Goal: Information Seeking & Learning: Learn about a topic

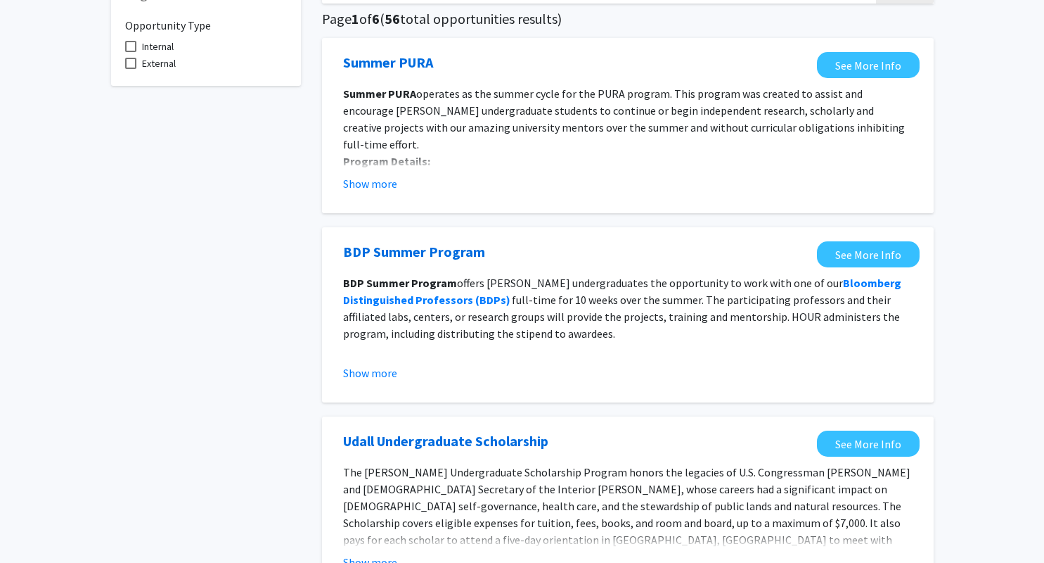
scroll to position [91, 0]
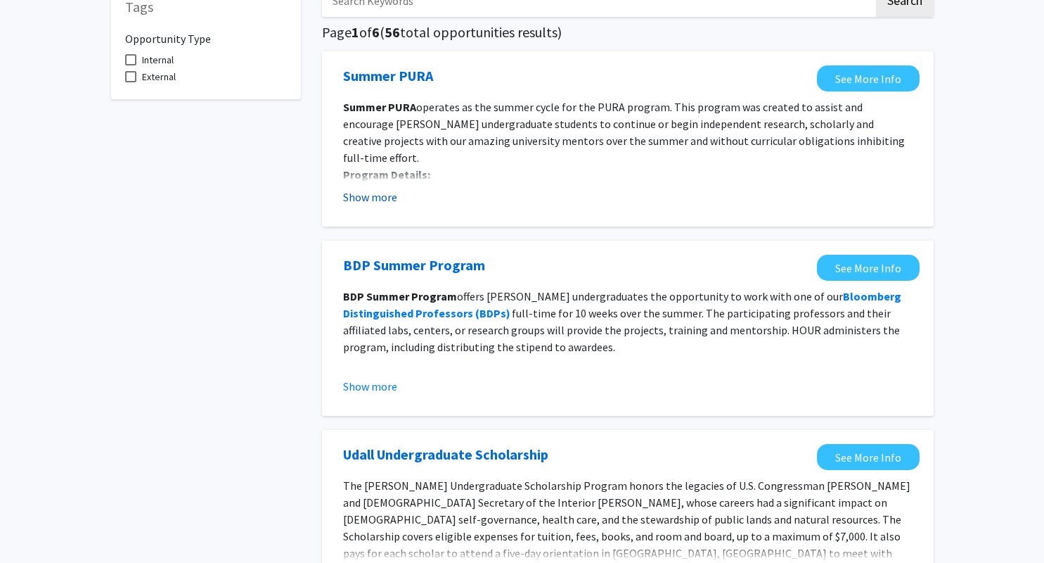
click at [369, 196] on button "Show more" at bounding box center [370, 196] width 54 height 17
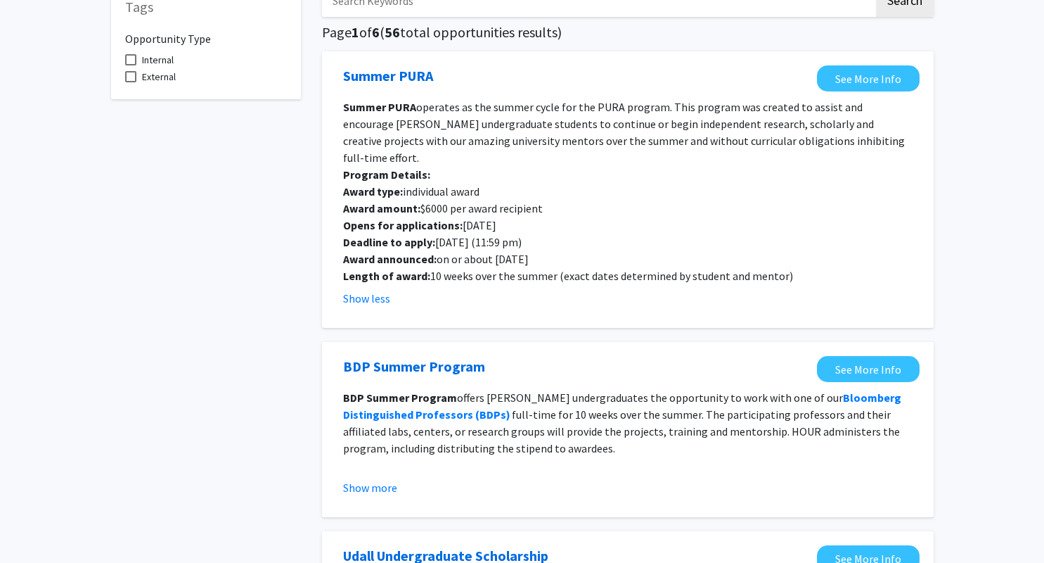
drag, startPoint x: 442, startPoint y: 225, endPoint x: 551, endPoint y: 237, distance: 108.9
click at [551, 237] on div "Summer PURA operates as the summer cycle for the PURA program. This program was…" at bounding box center [628, 191] width 570 height 186
click at [608, 217] on p "Opens for applications: [DATE]" at bounding box center [628, 225] width 570 height 17
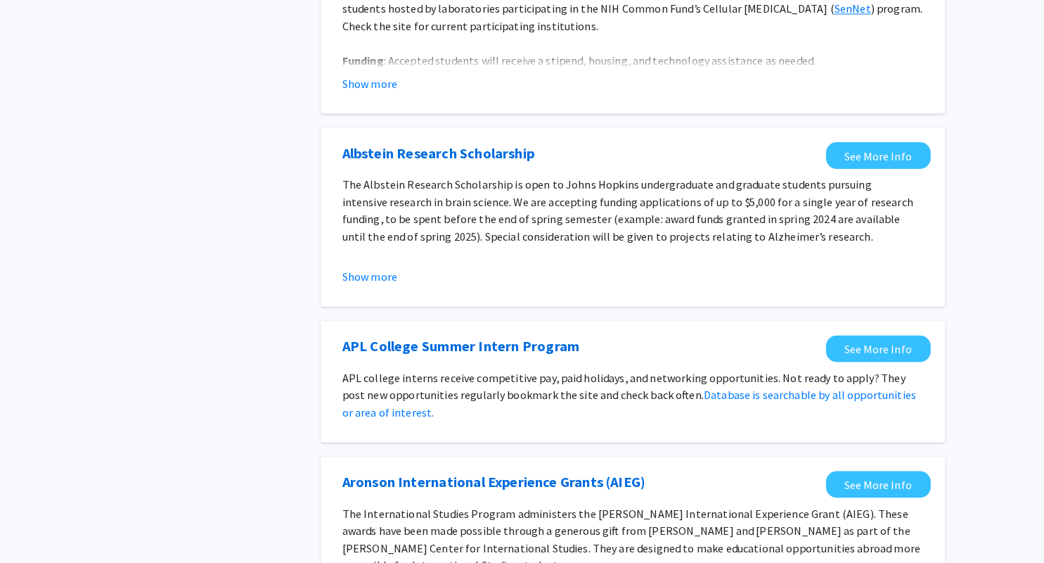
scroll to position [880, 0]
click at [376, 273] on button "Show more" at bounding box center [370, 281] width 54 height 17
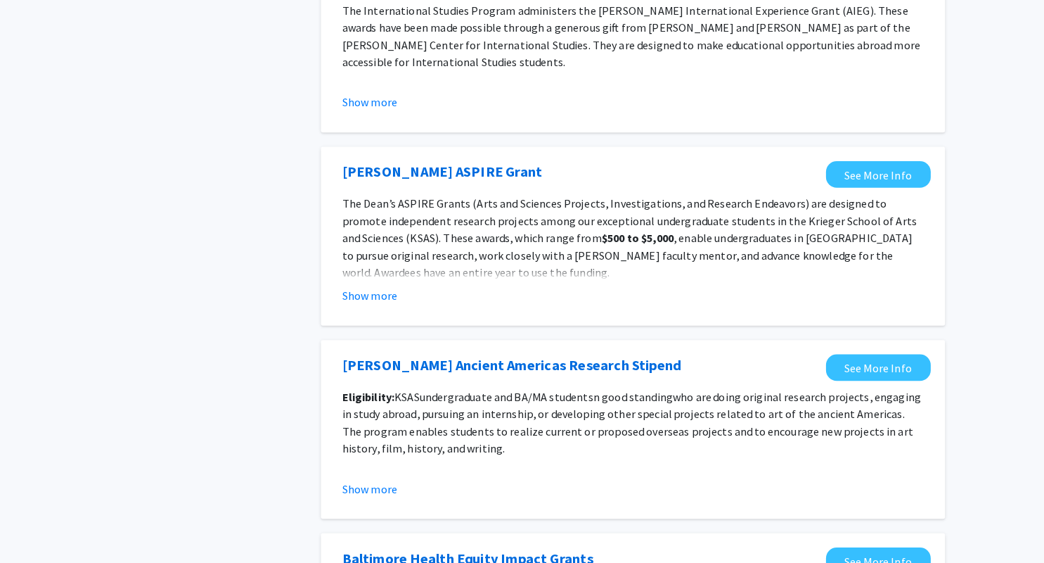
scroll to position [1474, 0]
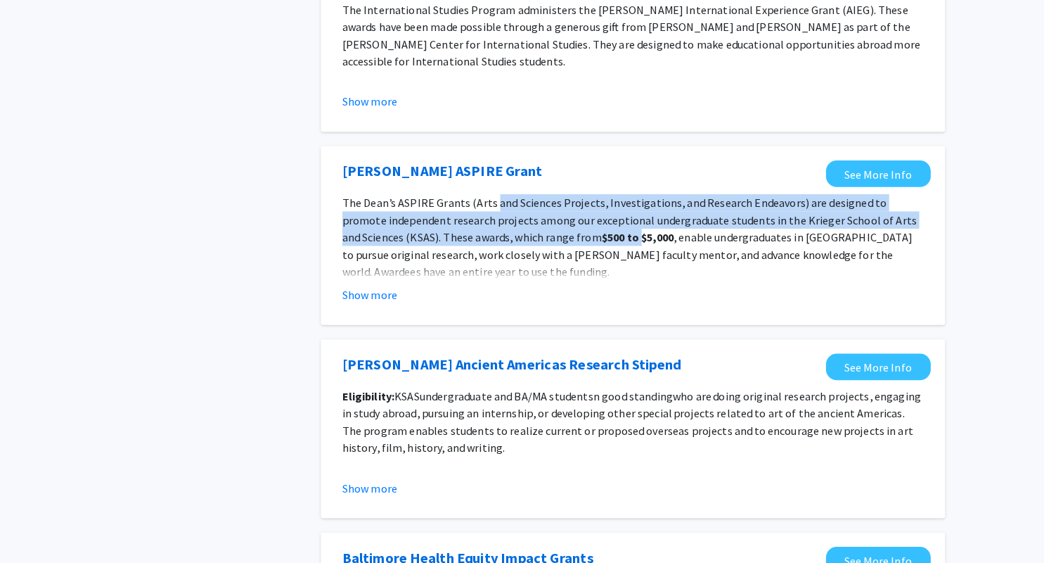
drag, startPoint x: 489, startPoint y: 179, endPoint x: 571, endPoint y: 206, distance: 85.8
click at [571, 206] on p "The [PERSON_NAME] ASPIRE Grants (Arts and Sciences Projects, Investigations, an…" at bounding box center [628, 244] width 570 height 84
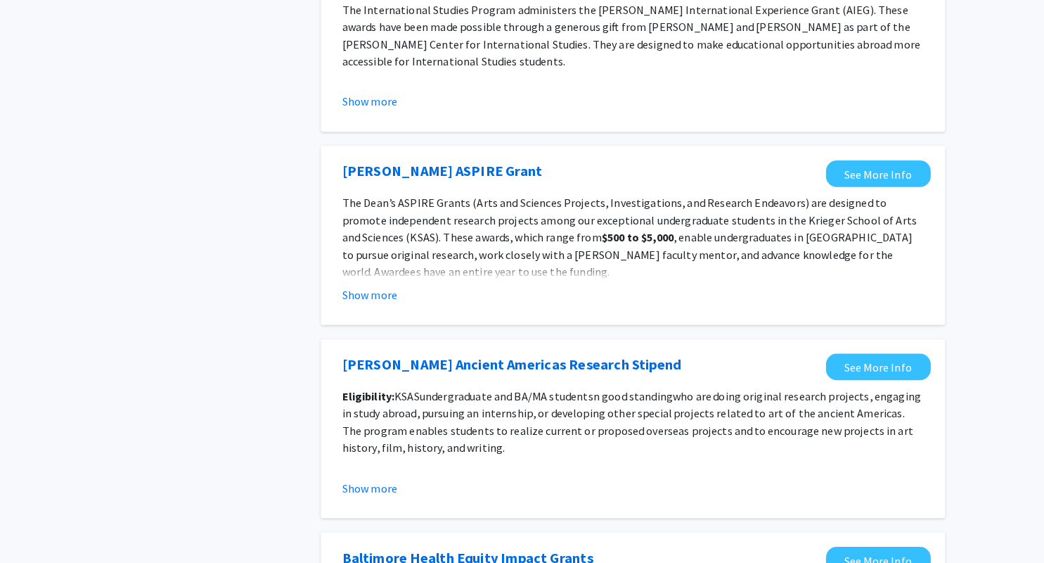
click at [502, 250] on p "The [PERSON_NAME] ASPIRE Grants (Arts and Sciences Projects, Investigations, an…" at bounding box center [628, 244] width 570 height 84
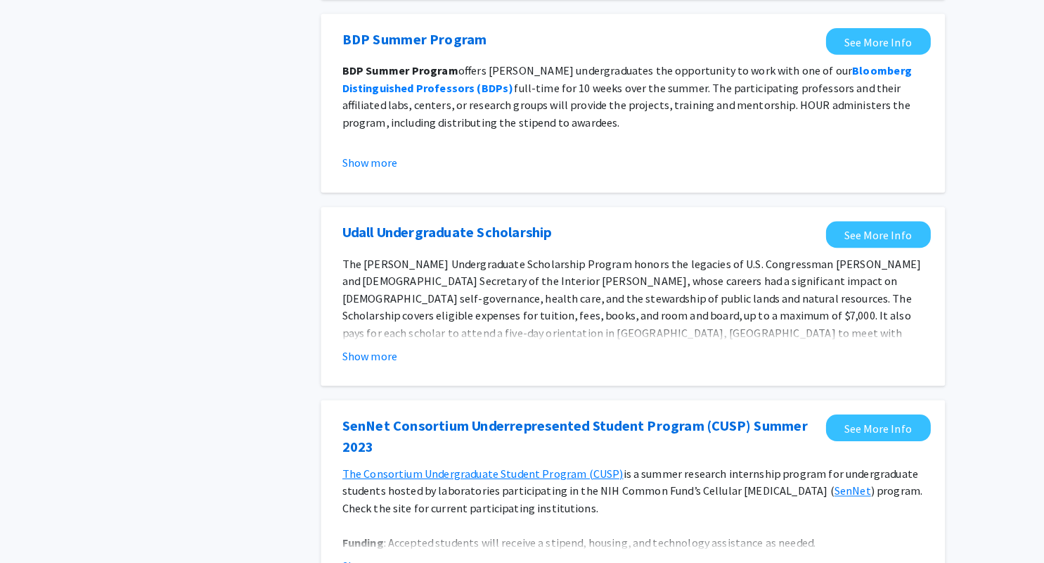
scroll to position [0, 0]
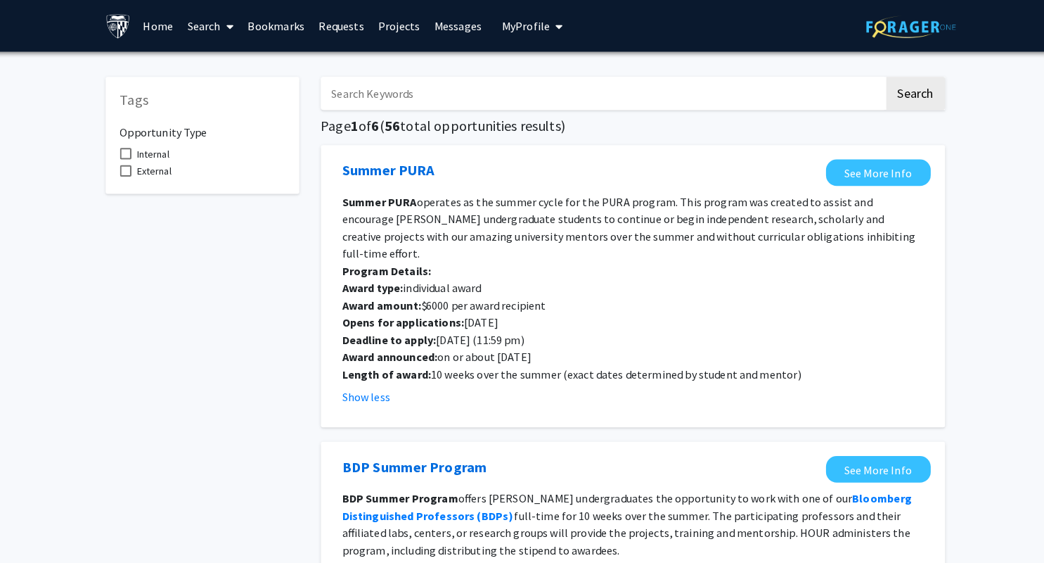
click at [224, 27] on link "Search" at bounding box center [213, 25] width 59 height 49
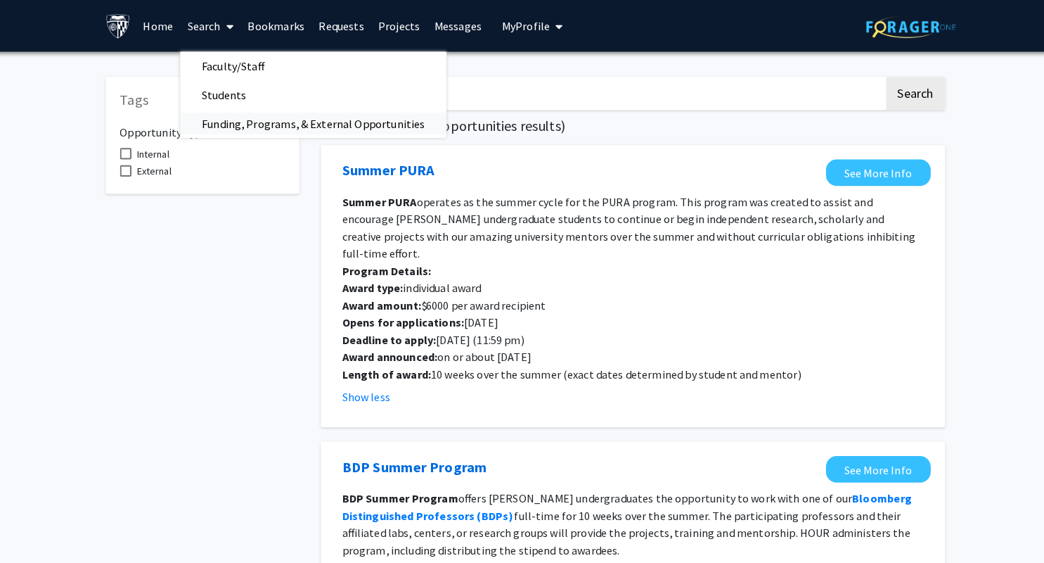
click at [238, 132] on span "Funding, Programs, & External Opportunities" at bounding box center [314, 121] width 261 height 28
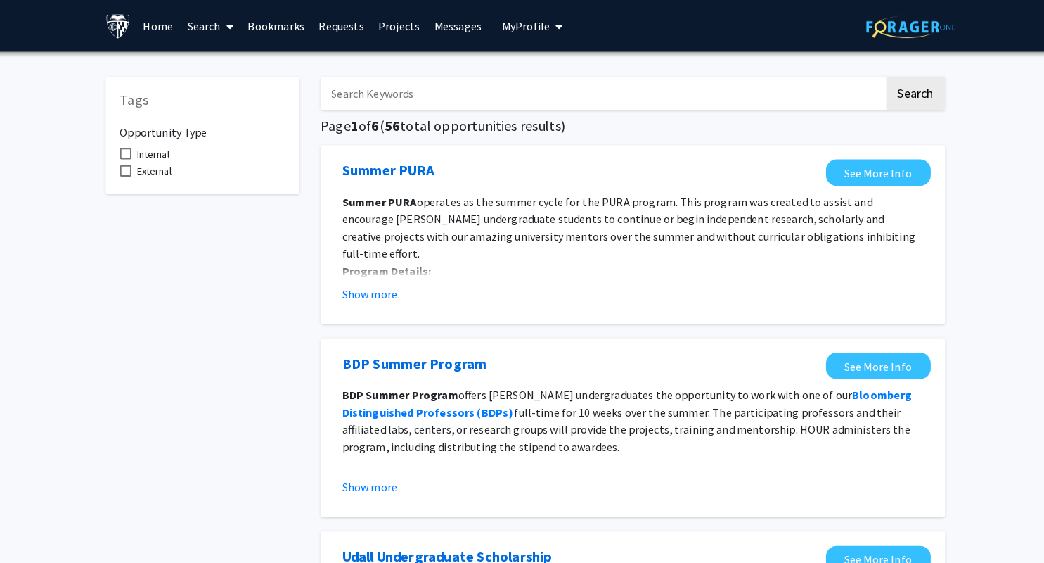
click at [220, 34] on link "Search" at bounding box center [213, 25] width 59 height 49
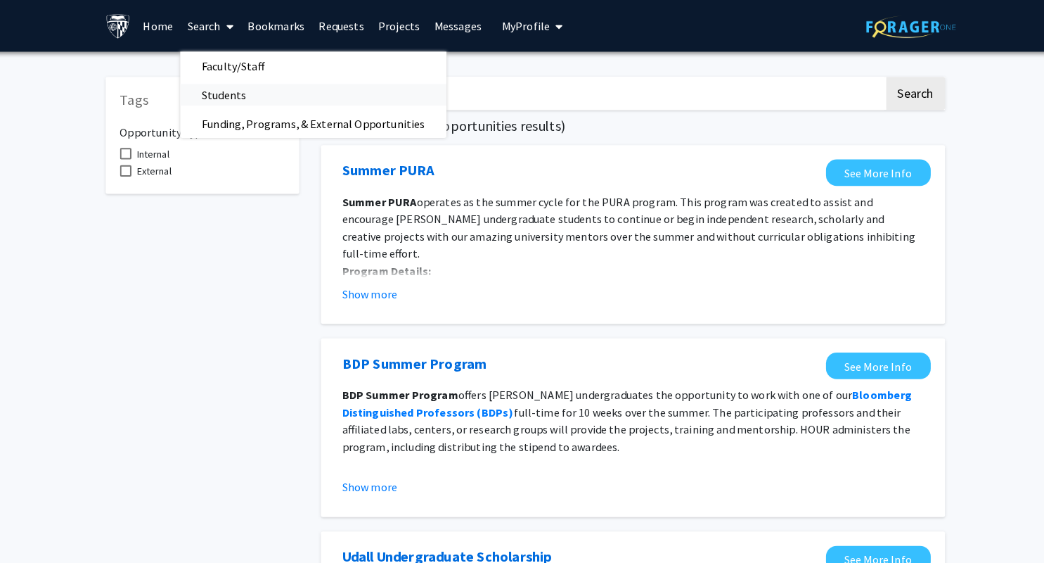
click at [238, 91] on span "Students" at bounding box center [227, 93] width 86 height 28
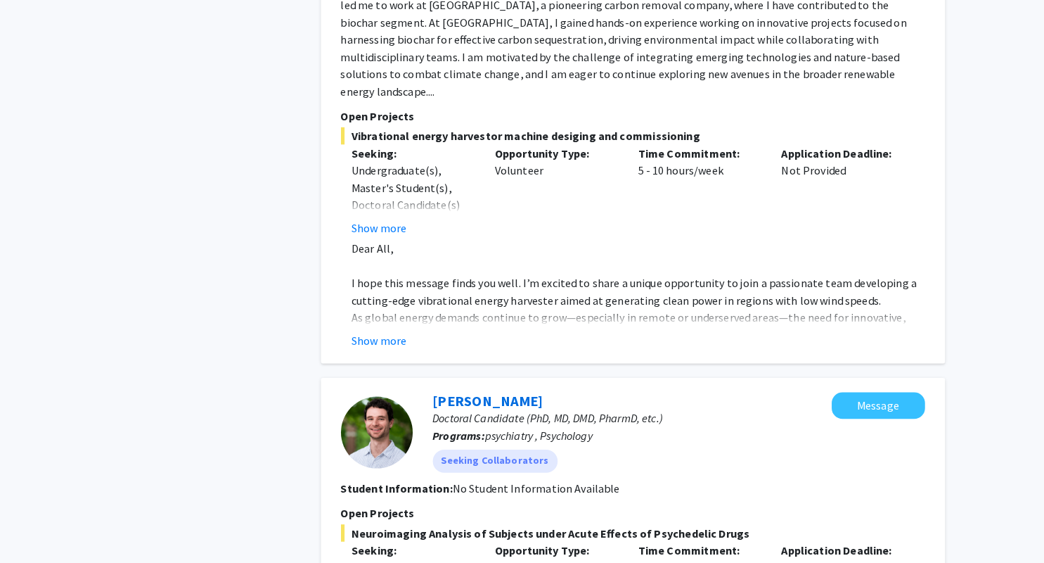
scroll to position [1980, 0]
click at [391, 335] on button "Show more" at bounding box center [379, 343] width 54 height 17
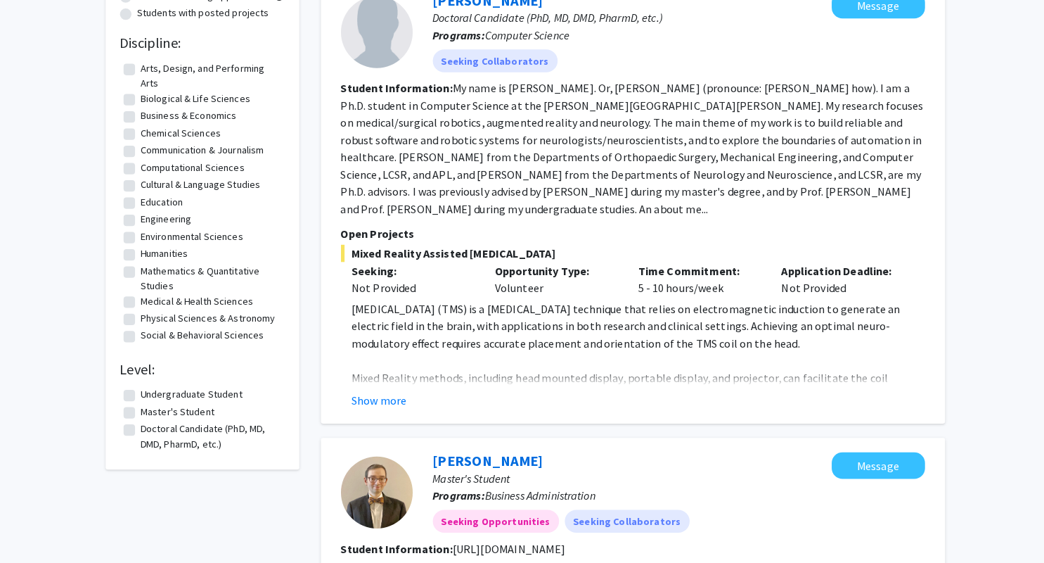
scroll to position [0, 0]
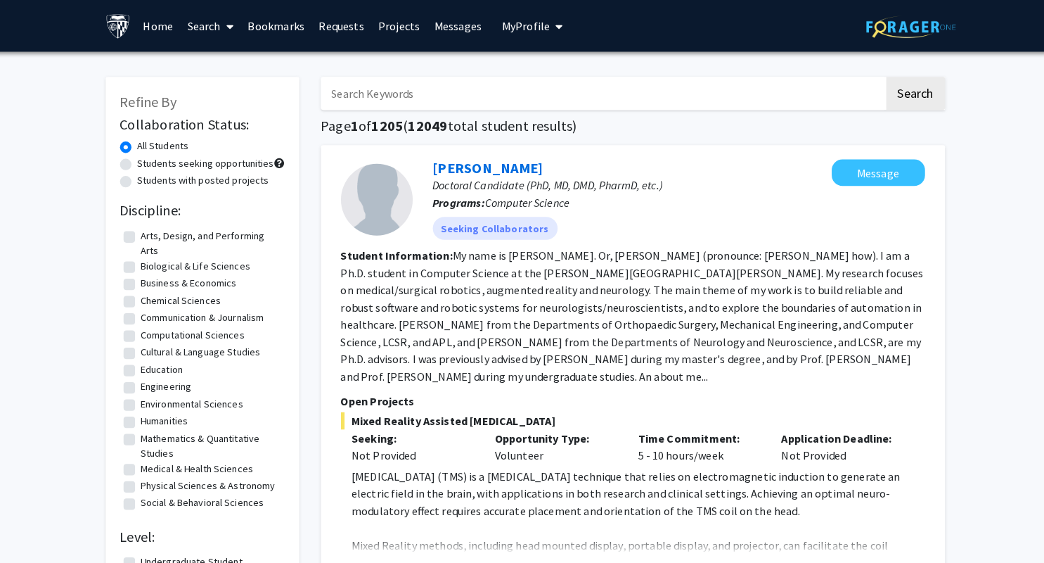
click at [236, 30] on icon at bounding box center [232, 25] width 7 height 11
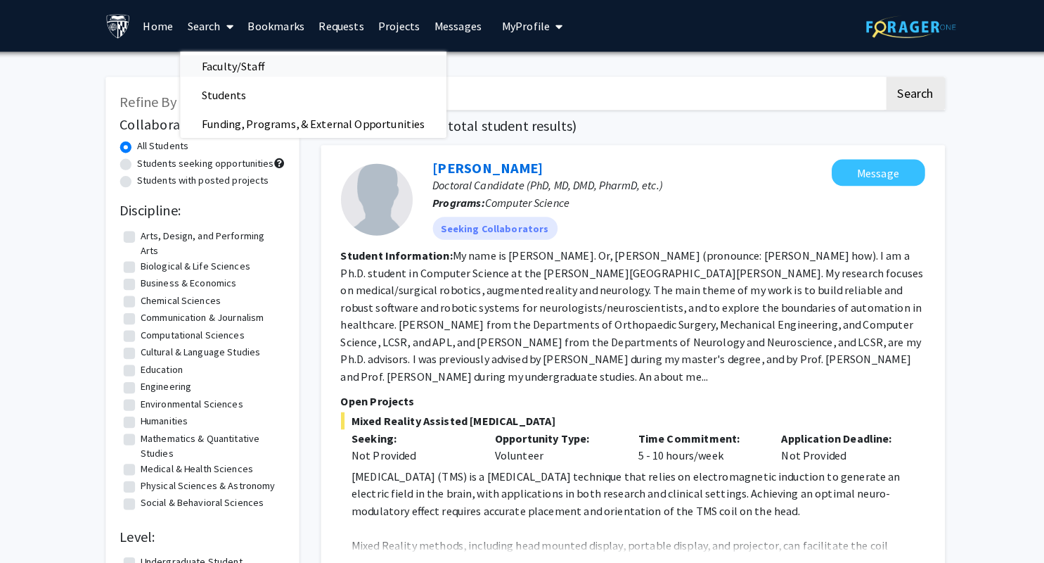
click at [257, 67] on span "Faculty/Staff" at bounding box center [235, 65] width 103 height 28
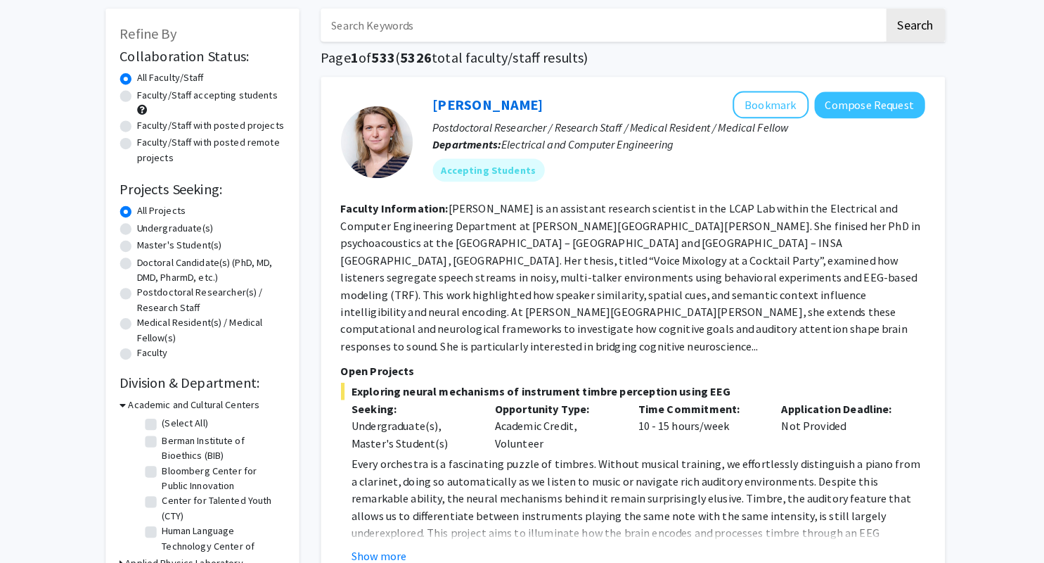
scroll to position [56, 0]
click at [158, 250] on label "Master's Student(s)" at bounding box center [183, 251] width 83 height 15
click at [151, 250] on input "Master's Student(s)" at bounding box center [146, 248] width 9 height 9
radio input "true"
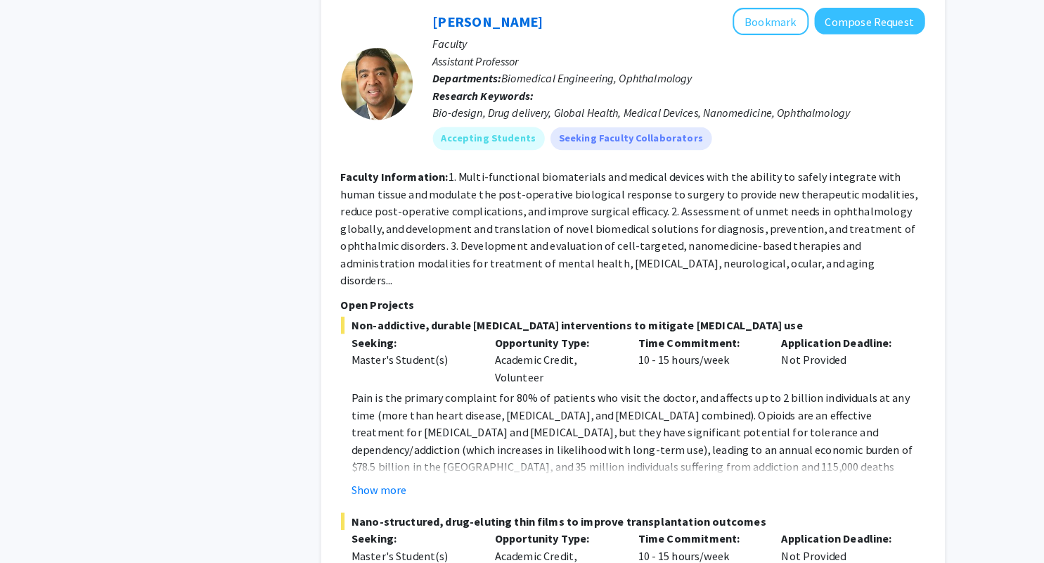
scroll to position [1593, 0]
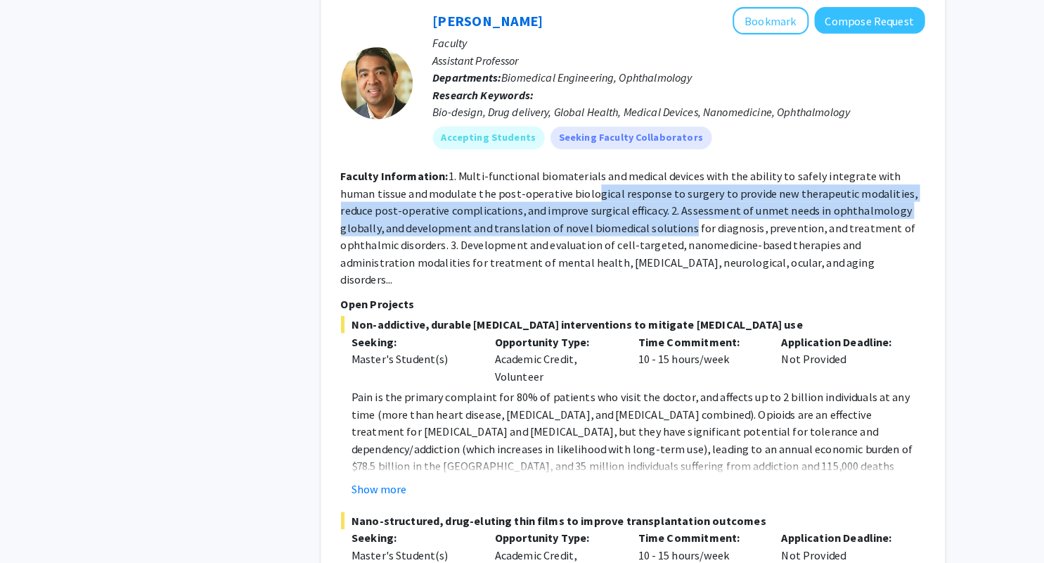
drag, startPoint x: 552, startPoint y: 166, endPoint x: 618, endPoint y: 195, distance: 72.4
click at [618, 195] on fg-read-more "1. Multi-functional biomaterials and medical devices with the ability to safely…" at bounding box center [624, 233] width 565 height 115
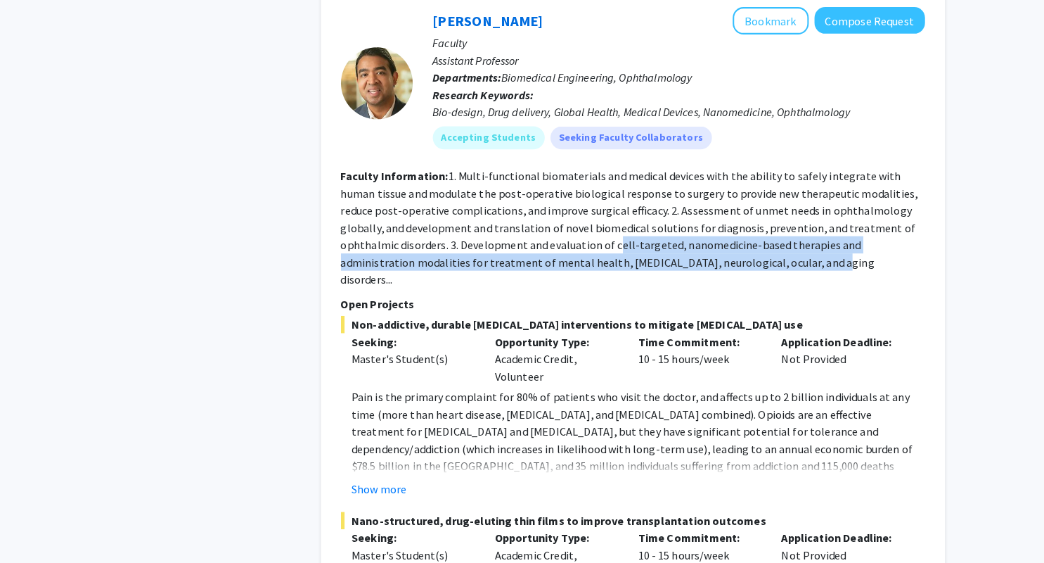
drag, startPoint x: 555, startPoint y: 218, endPoint x: 686, endPoint y: 243, distance: 133.1
click at [686, 243] on fg-search-faculty "[PERSON_NAME] Bookmark Compose Request Faculty Assistant Professor Departments:…" at bounding box center [628, 450] width 572 height 864
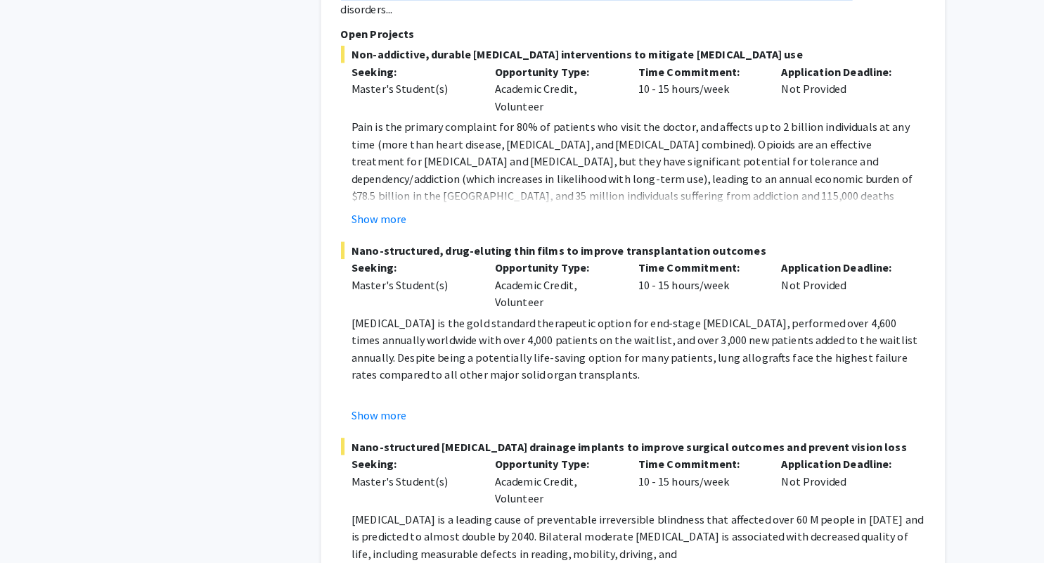
scroll to position [1900, 0]
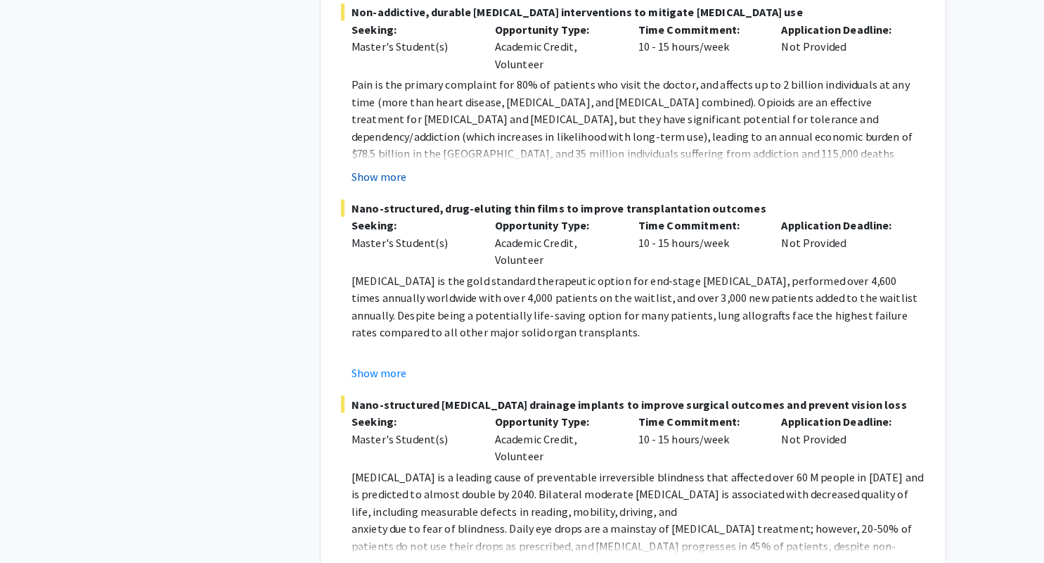
click at [402, 174] on button "Show more" at bounding box center [379, 182] width 54 height 17
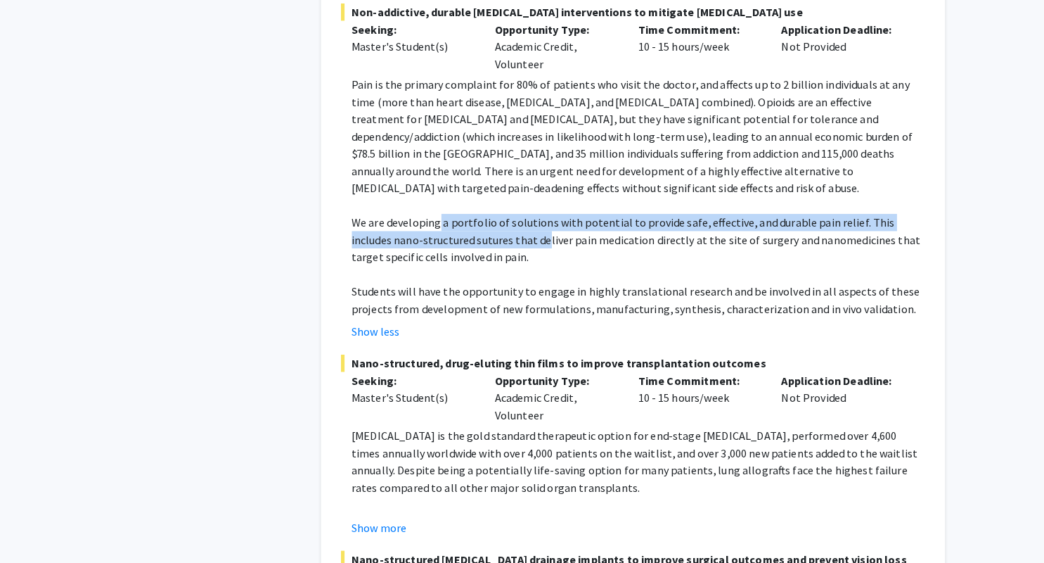
drag, startPoint x: 438, startPoint y: 176, endPoint x: 502, endPoint y: 187, distance: 64.9
click at [502, 219] on p "We are developing a portfolio of solutions with potential to provide safe, effe…" at bounding box center [633, 244] width 562 height 51
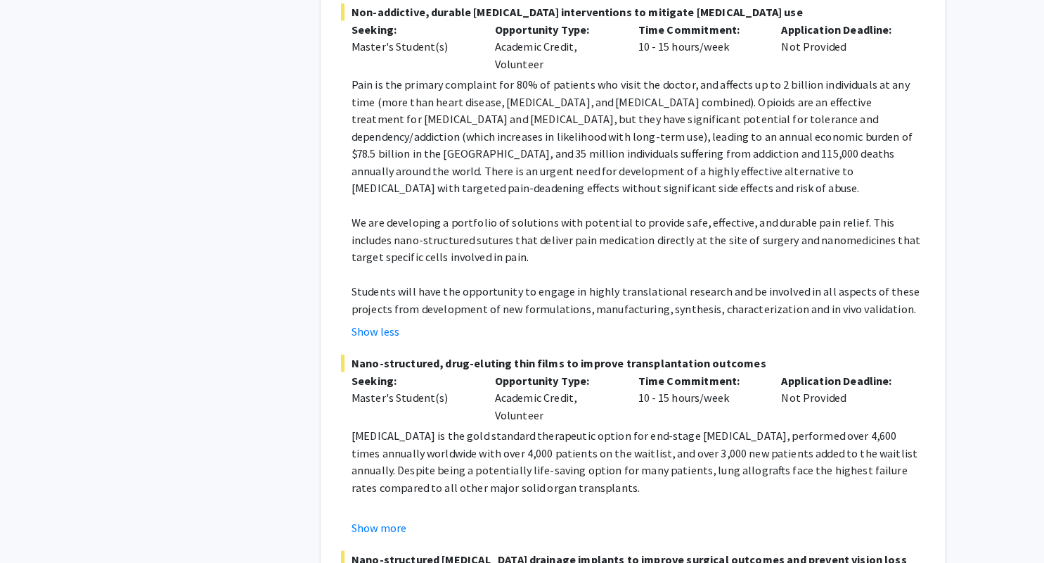
click at [629, 219] on p "We are developing a portfolio of solutions with potential to provide safe, effe…" at bounding box center [633, 244] width 562 height 51
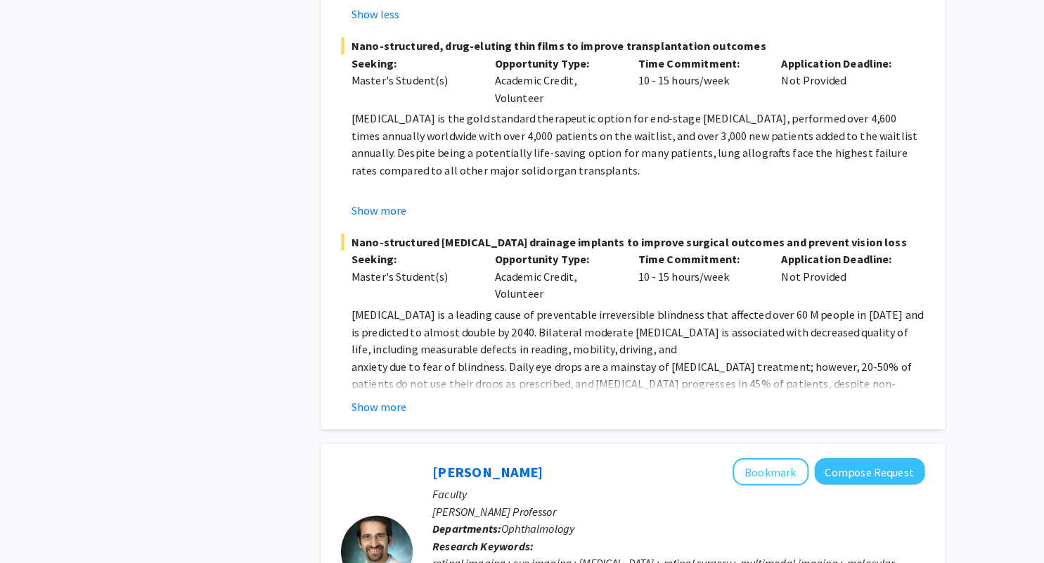
scroll to position [2416, 0]
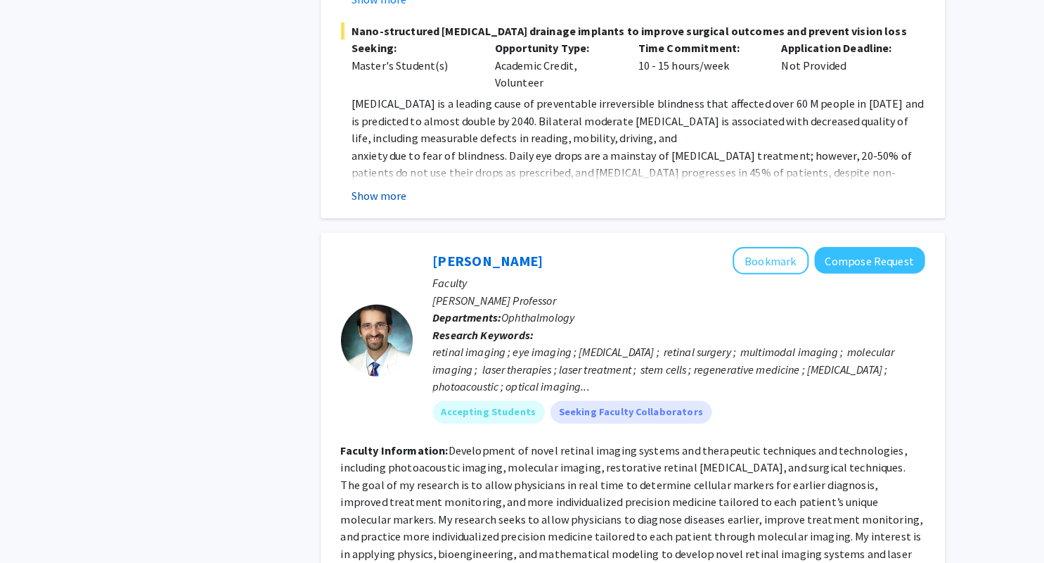
click at [391, 194] on button "Show more" at bounding box center [379, 202] width 54 height 17
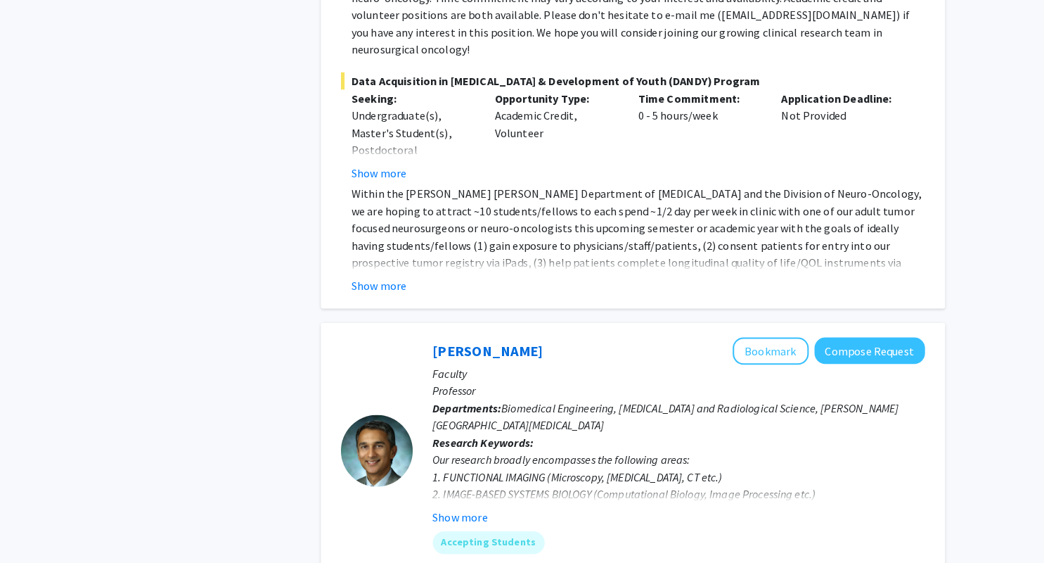
scroll to position [3948, 0]
click at [391, 282] on button "Show more" at bounding box center [379, 290] width 54 height 17
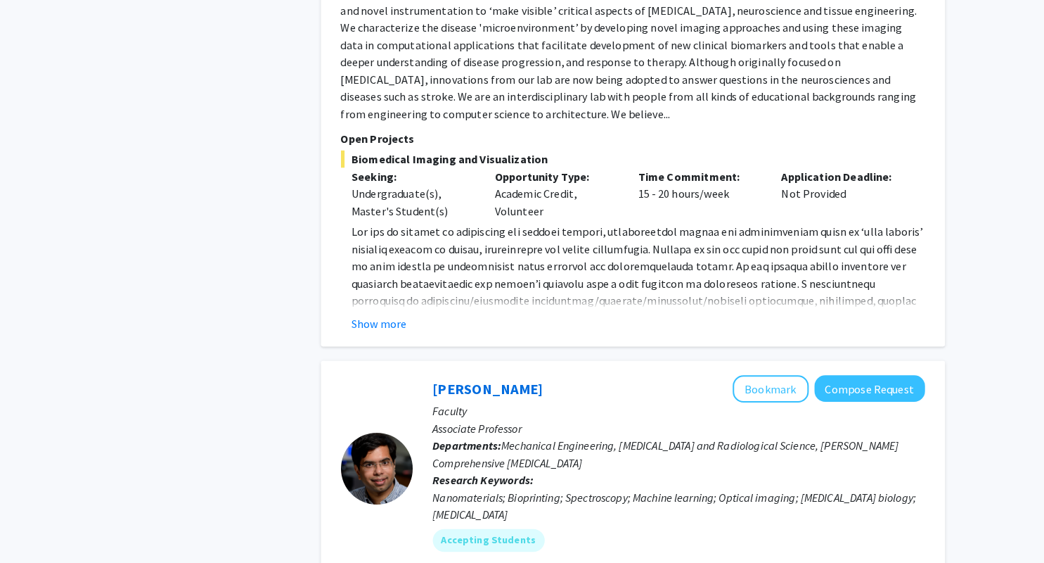
scroll to position [4692, 0]
click at [395, 319] on button "Show more" at bounding box center [379, 327] width 54 height 17
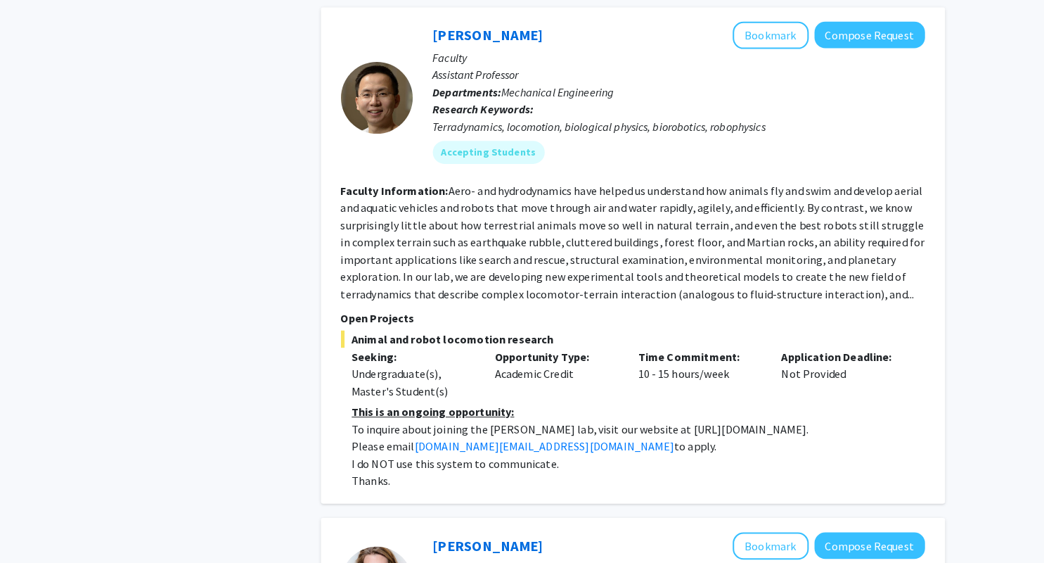
scroll to position [6471, 0]
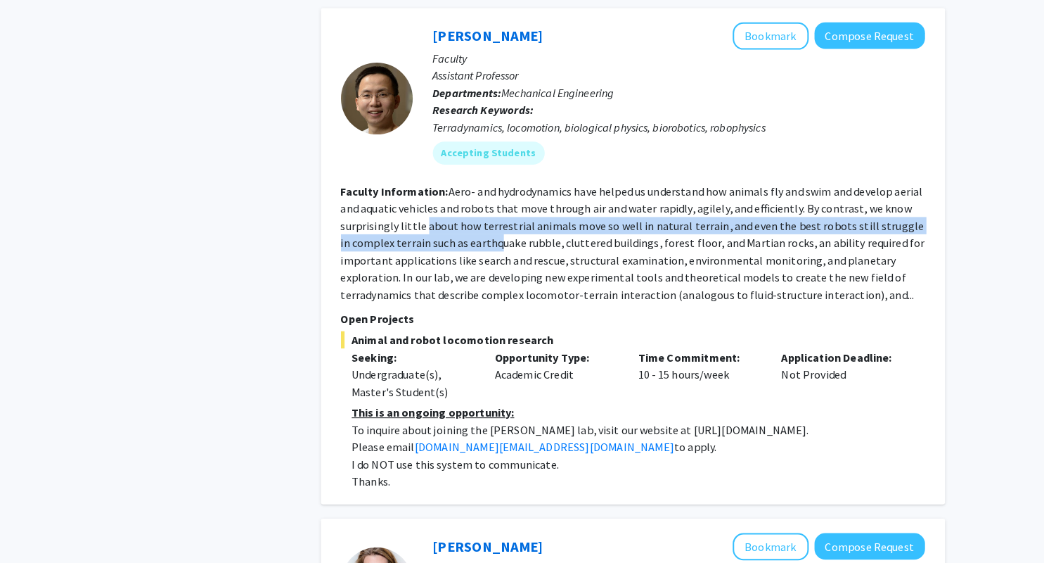
drag, startPoint x: 422, startPoint y: 51, endPoint x: 484, endPoint y: 76, distance: 66.9
click at [484, 179] on section "Faculty Information: Aero- and hydrodynamics have helped us understand how anim…" at bounding box center [628, 238] width 572 height 118
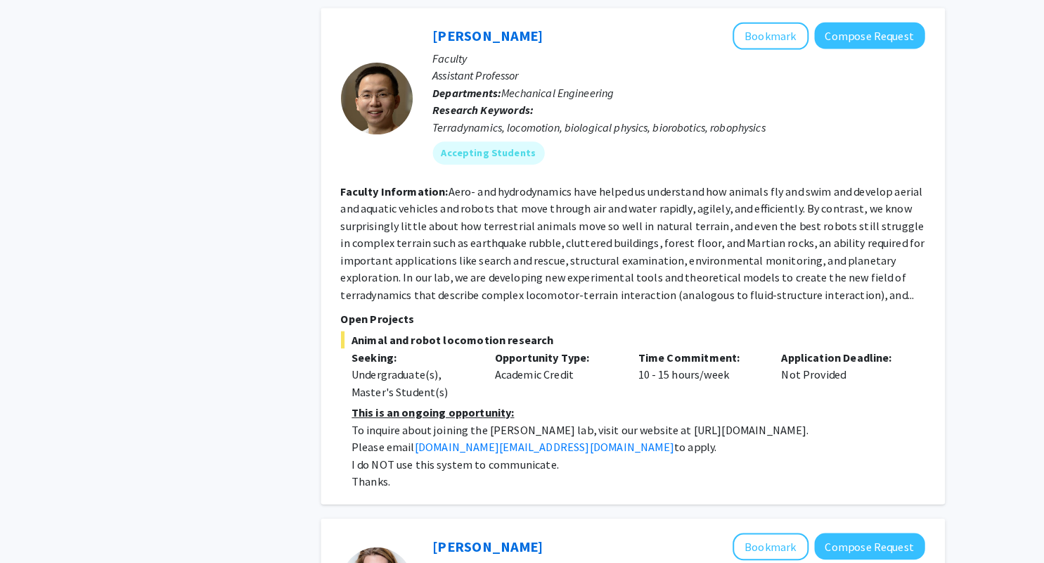
click at [869, 180] on fg-read-more "Aero- and hydrodynamics have helped us understand how animals fly and swim and …" at bounding box center [628, 237] width 572 height 115
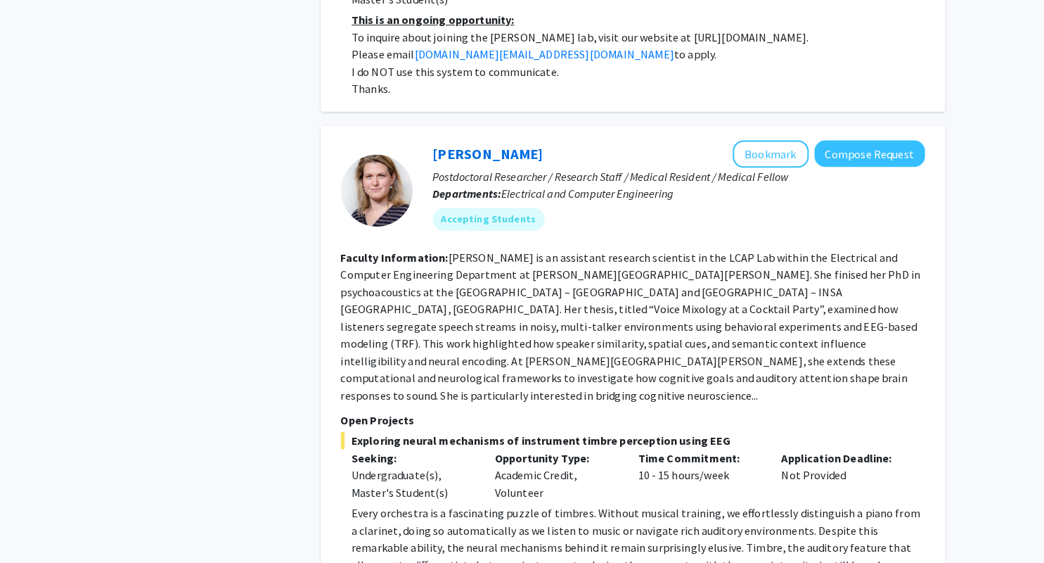
scroll to position [7072, 0]
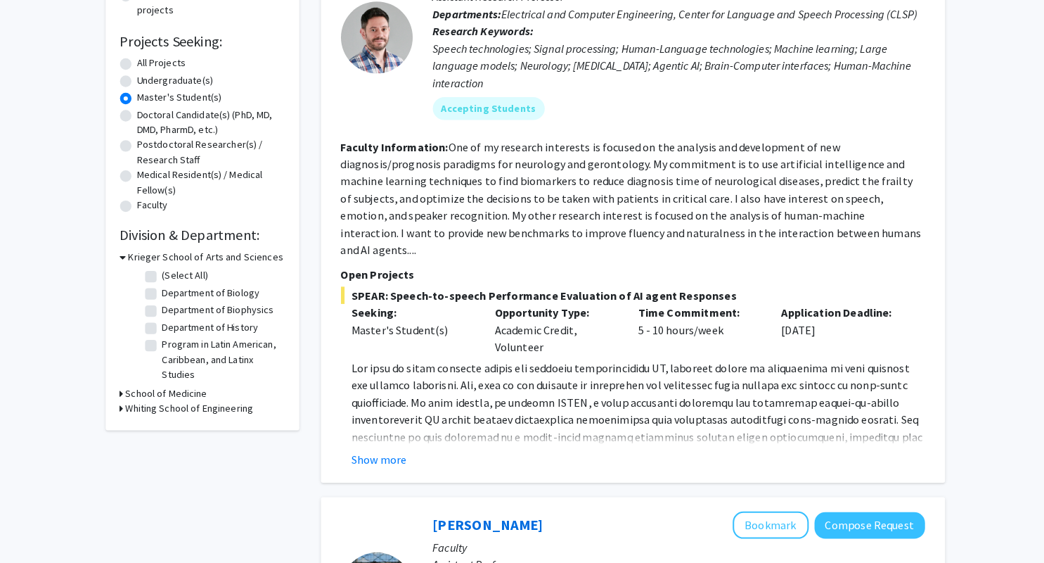
scroll to position [252, 0]
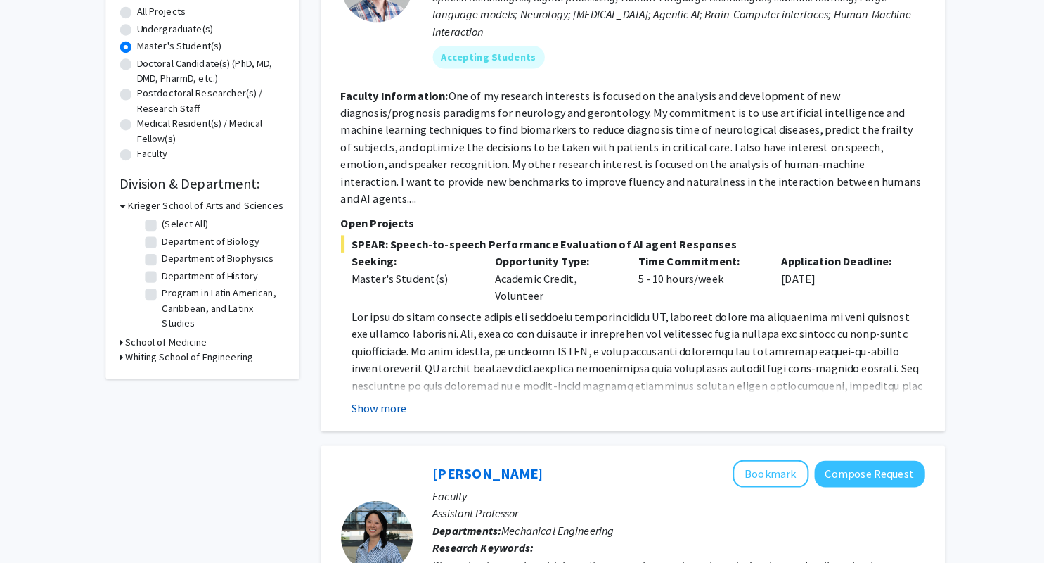
click at [376, 401] on button "Show more" at bounding box center [379, 409] width 54 height 17
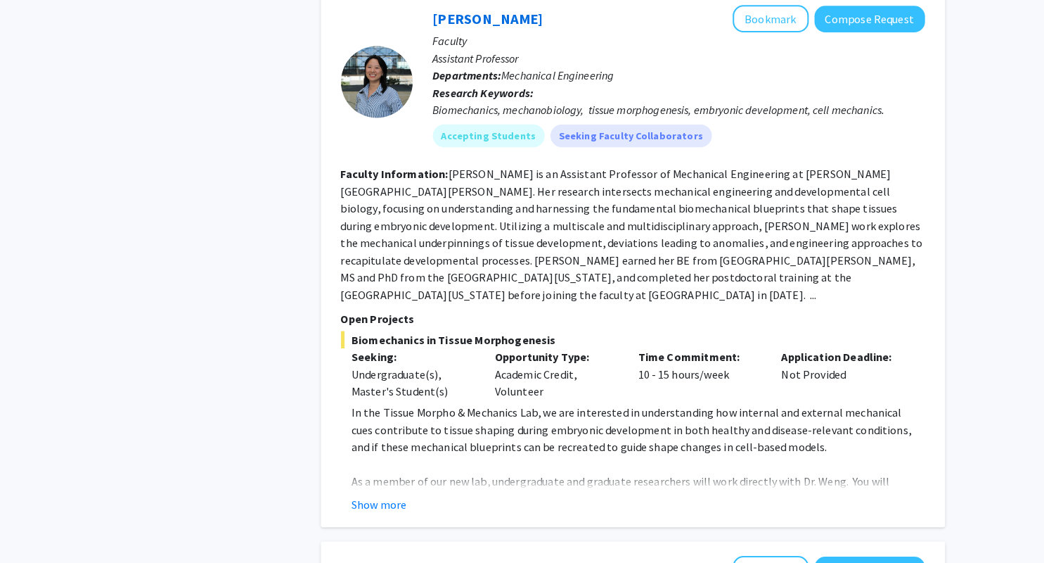
scroll to position [884, 0]
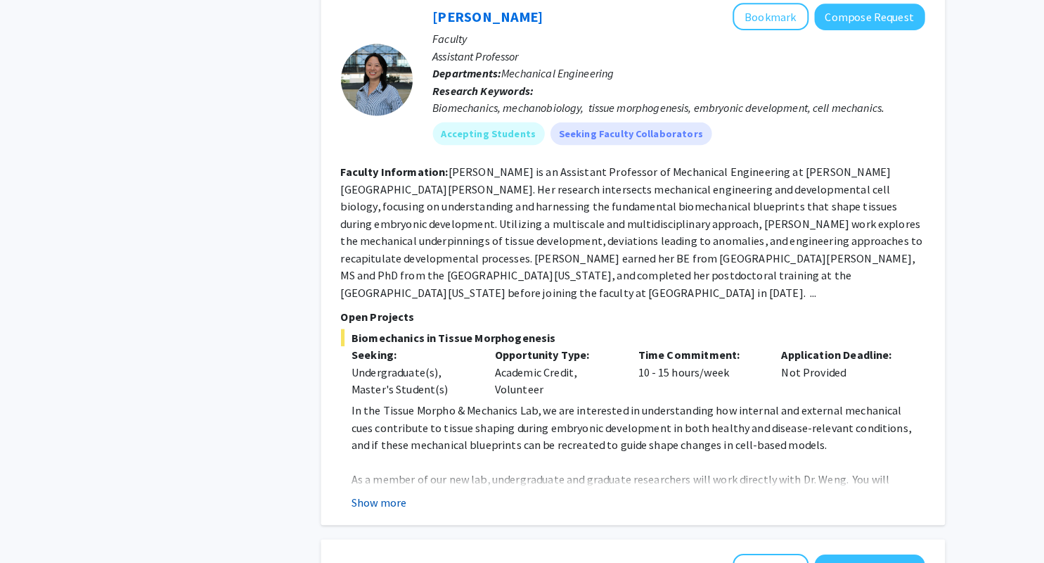
click at [392, 494] on button "Show more" at bounding box center [379, 502] width 54 height 17
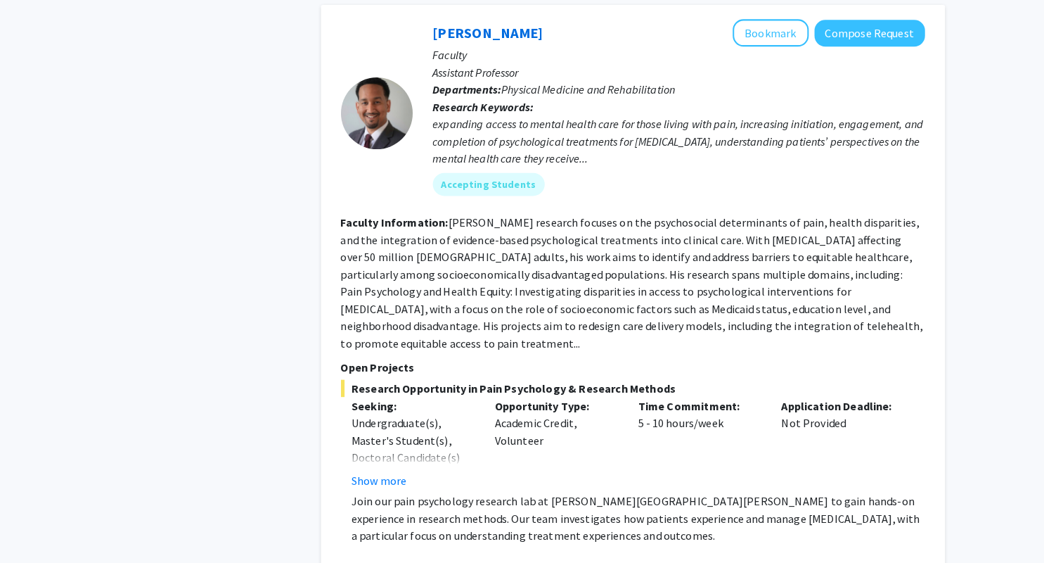
scroll to position [1863, 0]
click at [375, 473] on button "Show more" at bounding box center [379, 481] width 54 height 17
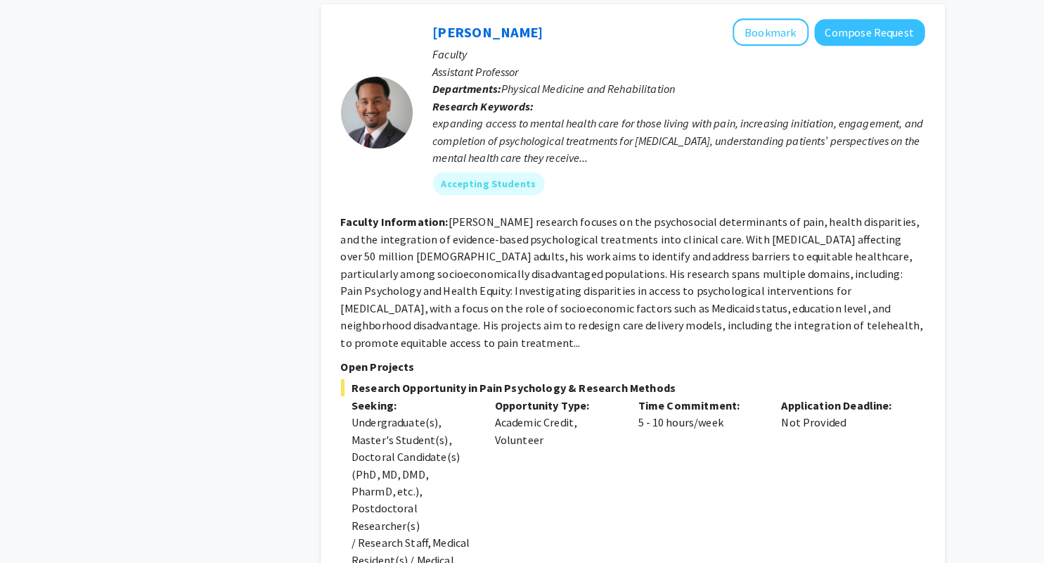
scroll to position [2071, 0]
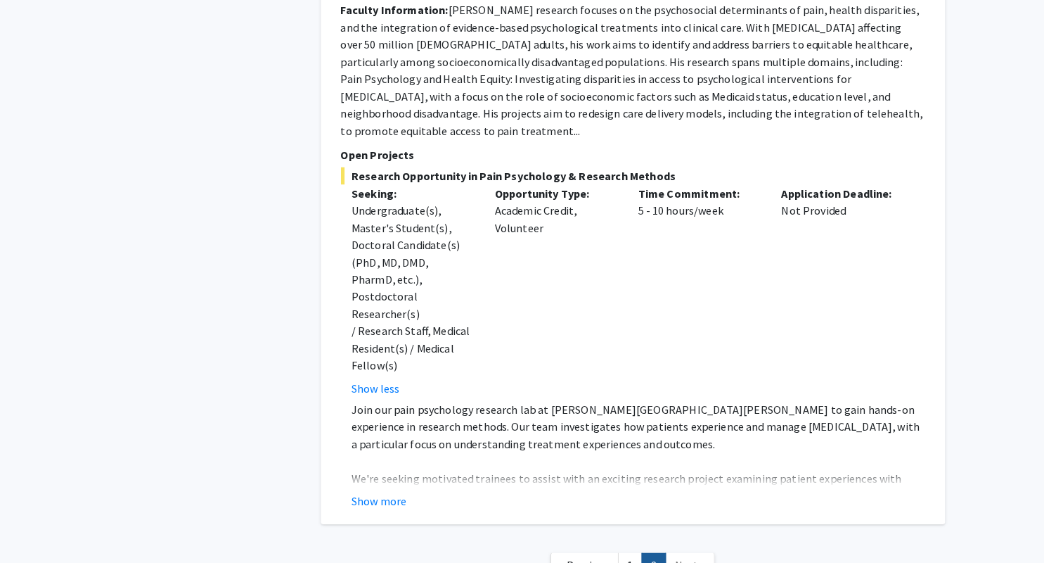
click at [397, 394] on div "[PERSON_NAME] Bookmark Compose Request Faculty Assistant Professor Departments:…" at bounding box center [628, 166] width 612 height 717
click at [397, 494] on button "Show more" at bounding box center [379, 502] width 54 height 17
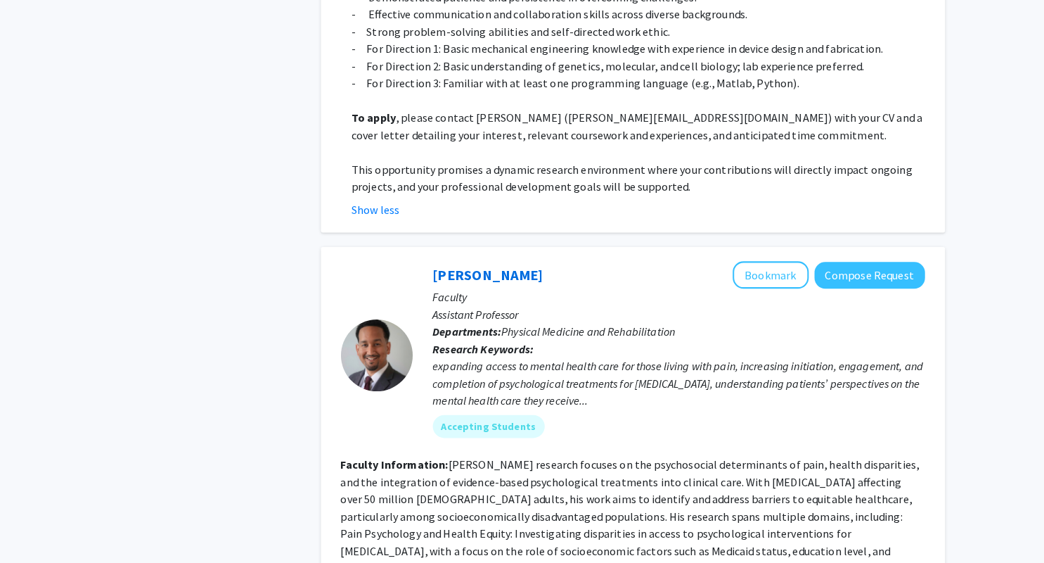
scroll to position [1650, 0]
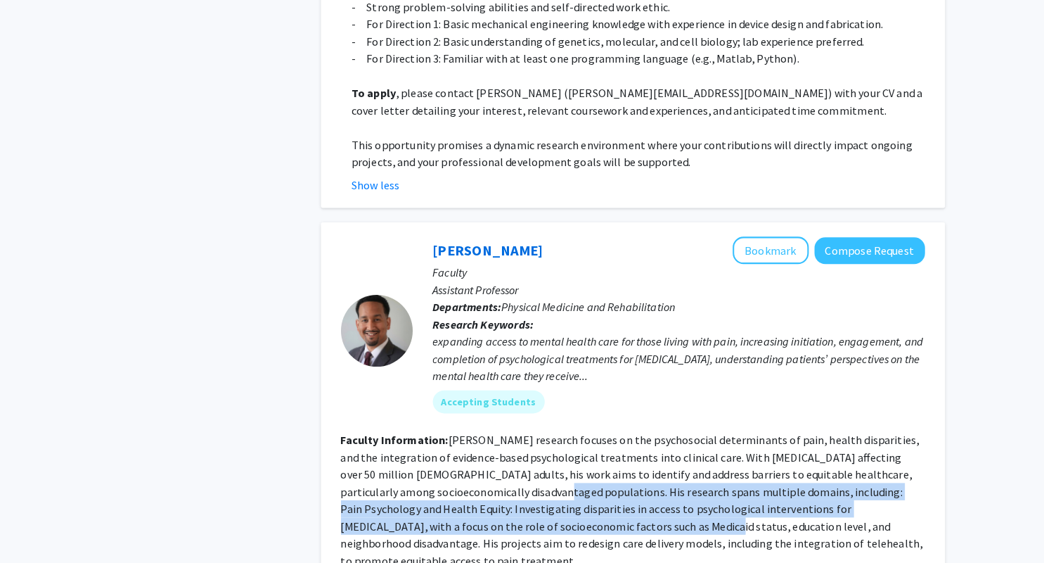
drag, startPoint x: 446, startPoint y: 430, endPoint x: 582, endPoint y: 461, distance: 140.0
click at [582, 461] on fg-read-more "[PERSON_NAME] research focuses on the psychosocial determinants of pain, health…" at bounding box center [627, 501] width 570 height 132
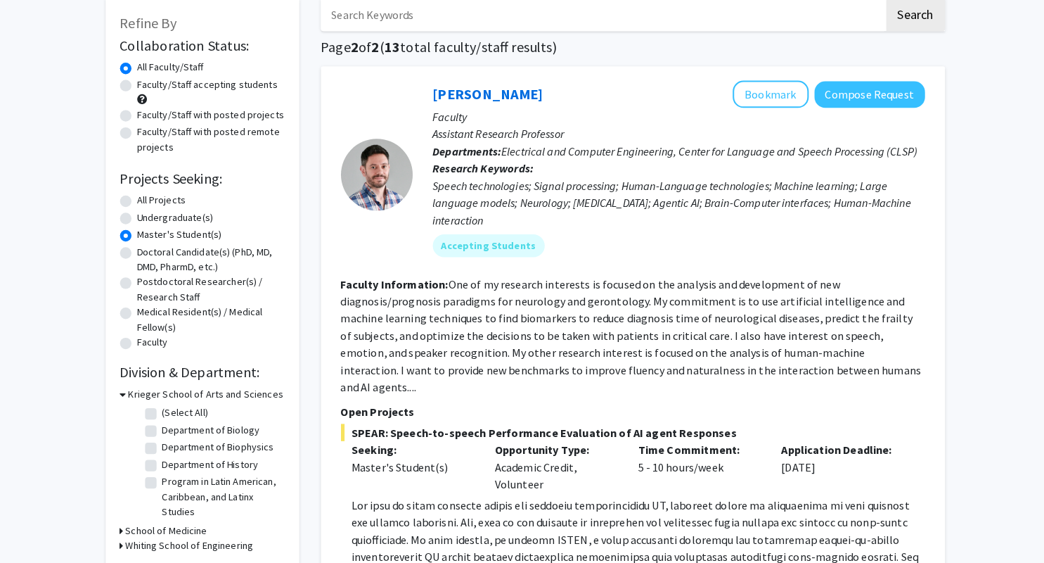
scroll to position [0, 0]
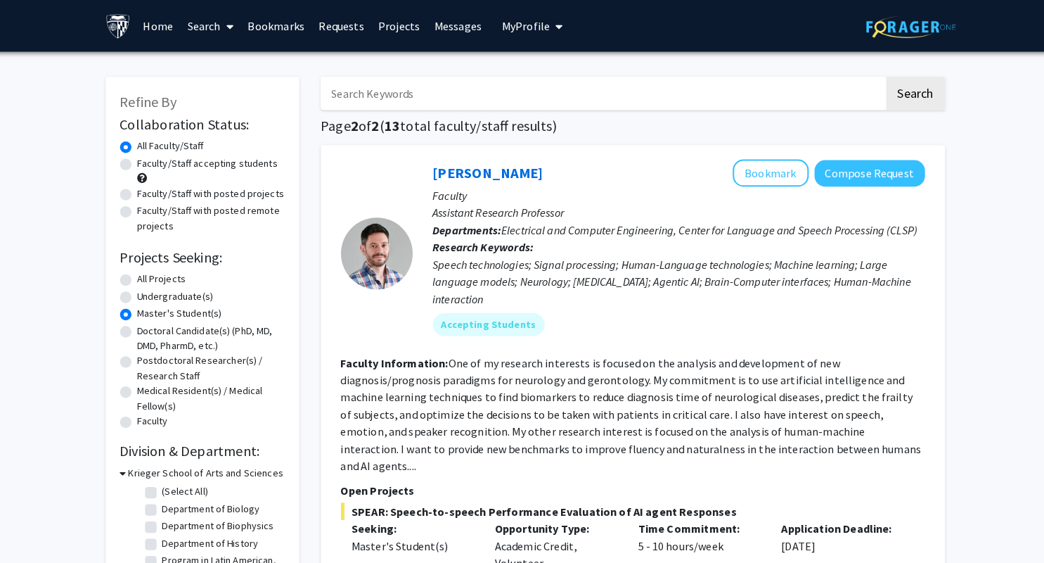
click at [223, 33] on link "Search" at bounding box center [213, 25] width 59 height 49
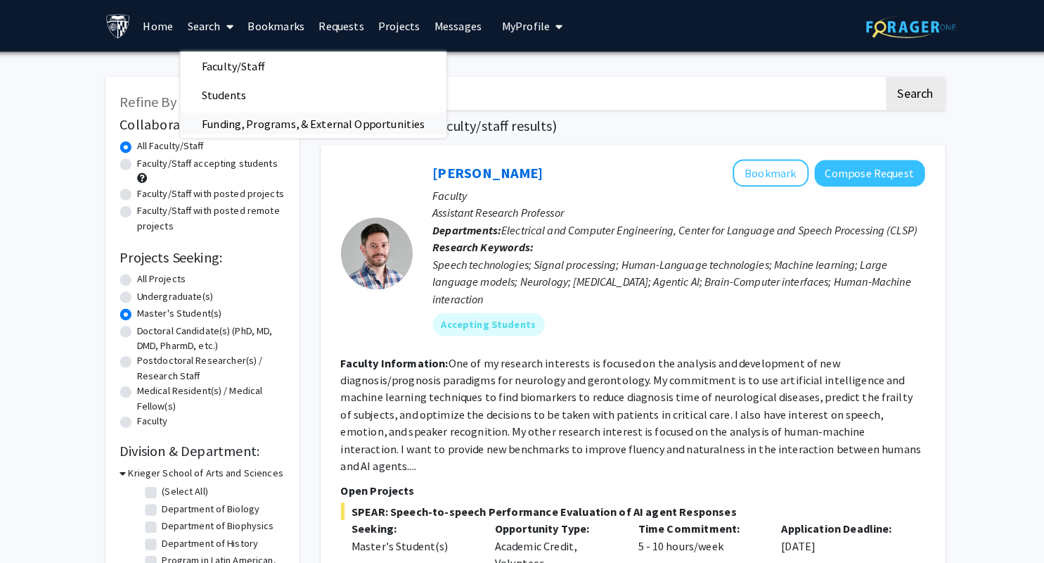
click at [223, 123] on span "Funding, Programs, & External Opportunities" at bounding box center [314, 121] width 261 height 28
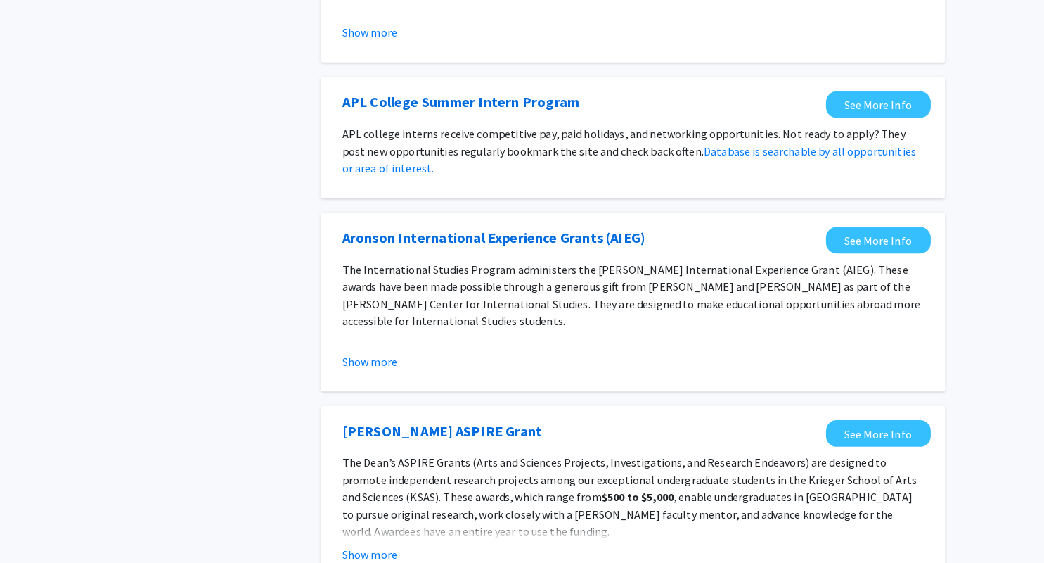
scroll to position [1065, 0]
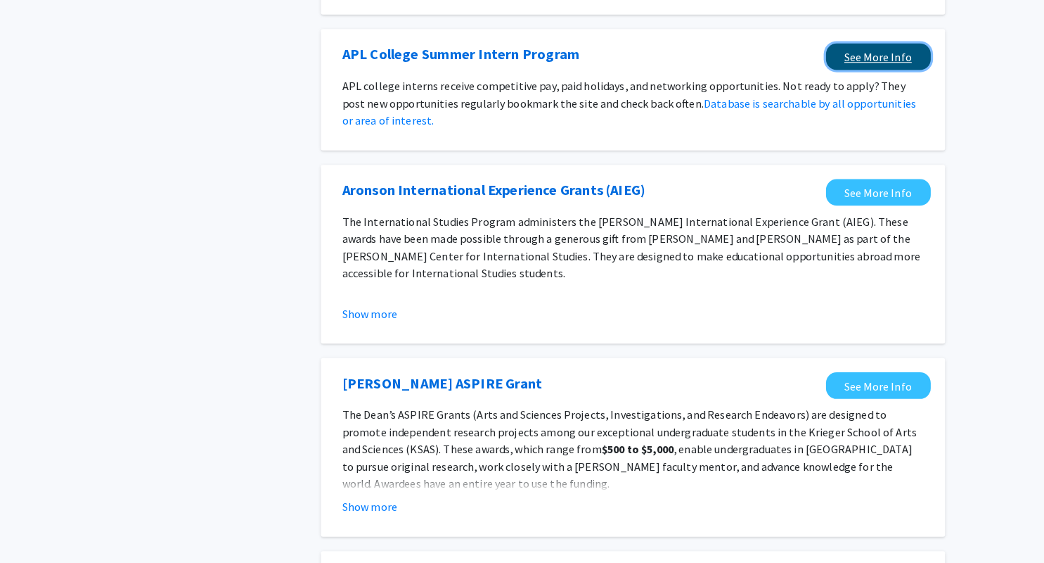
click at [846, 57] on link "See More Info" at bounding box center [868, 66] width 103 height 26
